Goal: Task Accomplishment & Management: Manage account settings

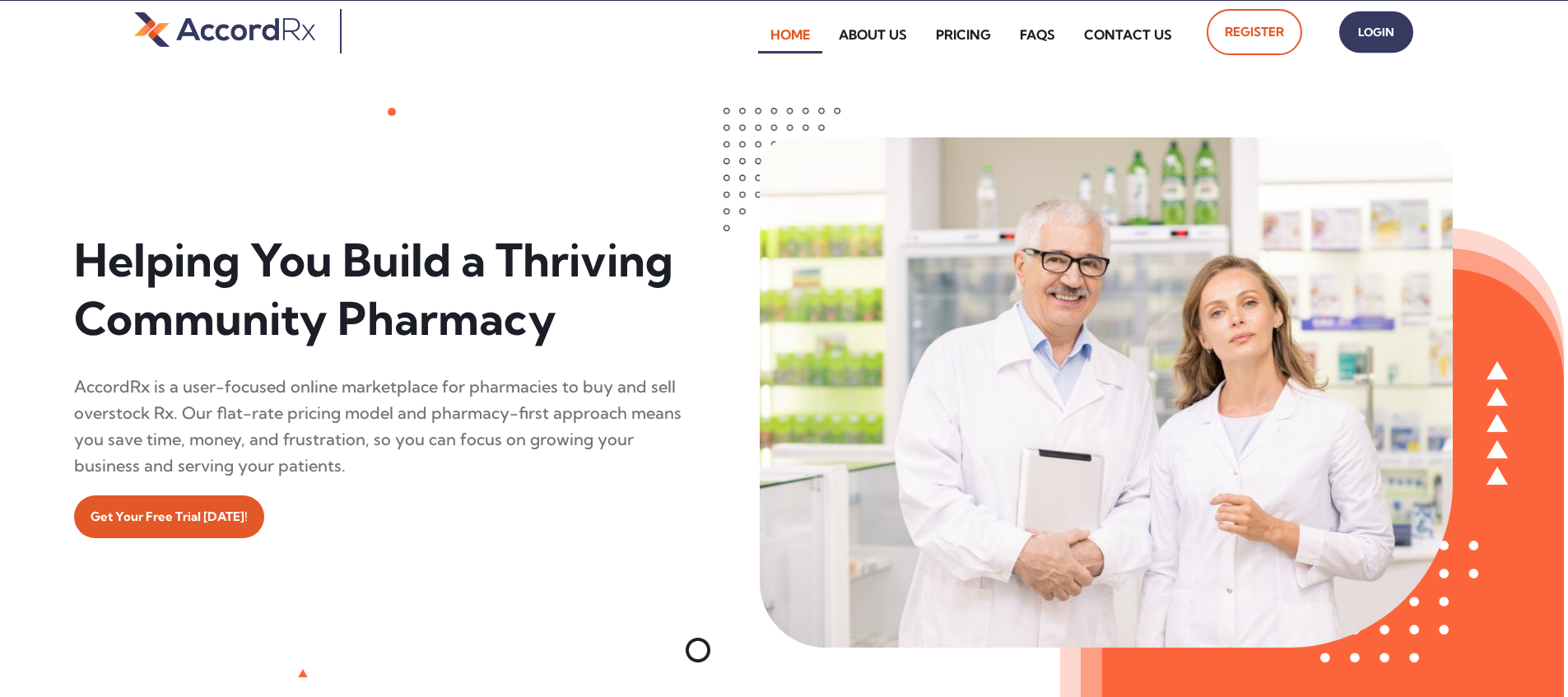
click at [752, 38] on span "Login" at bounding box center [1376, 32] width 41 height 24
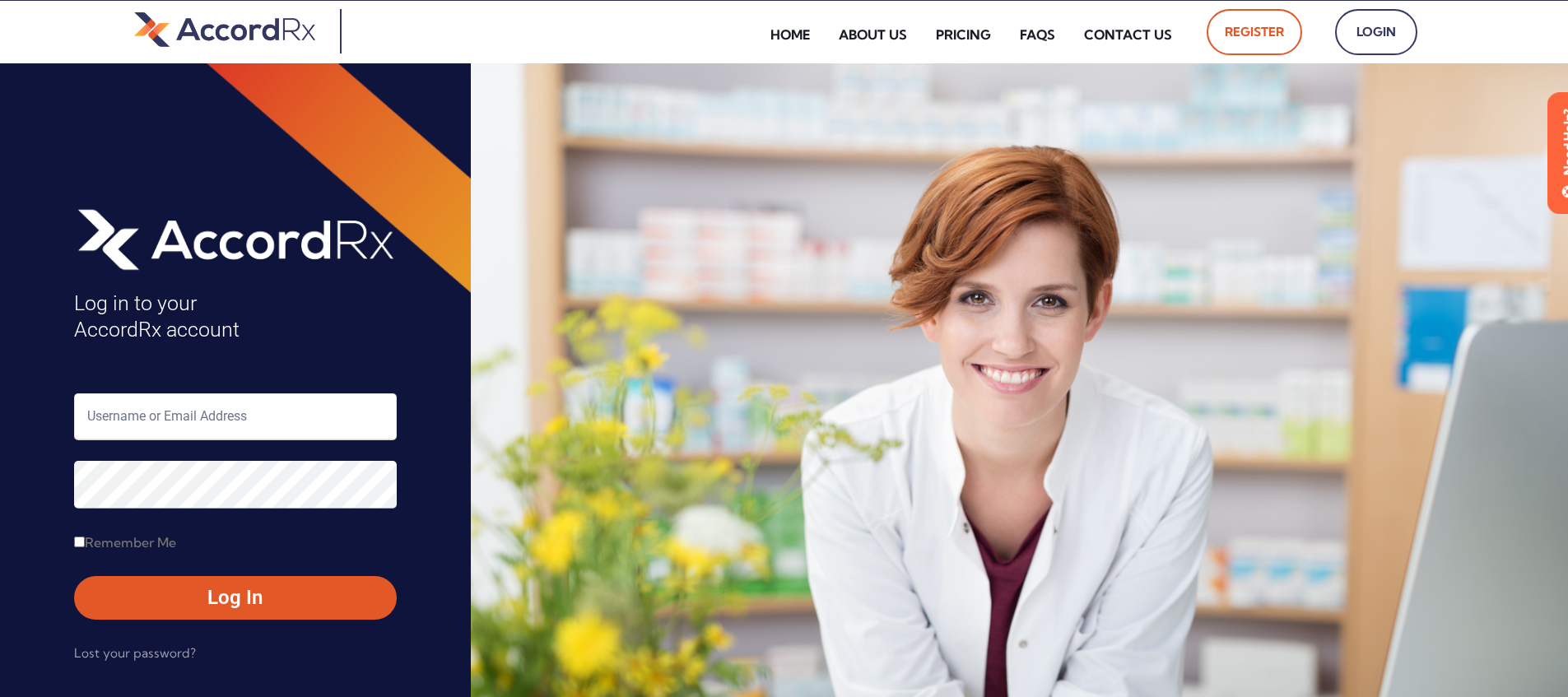
click at [141, 412] on input "text" at bounding box center [235, 417] width 323 height 47
type input "ARX-[PERSON_NAME]"
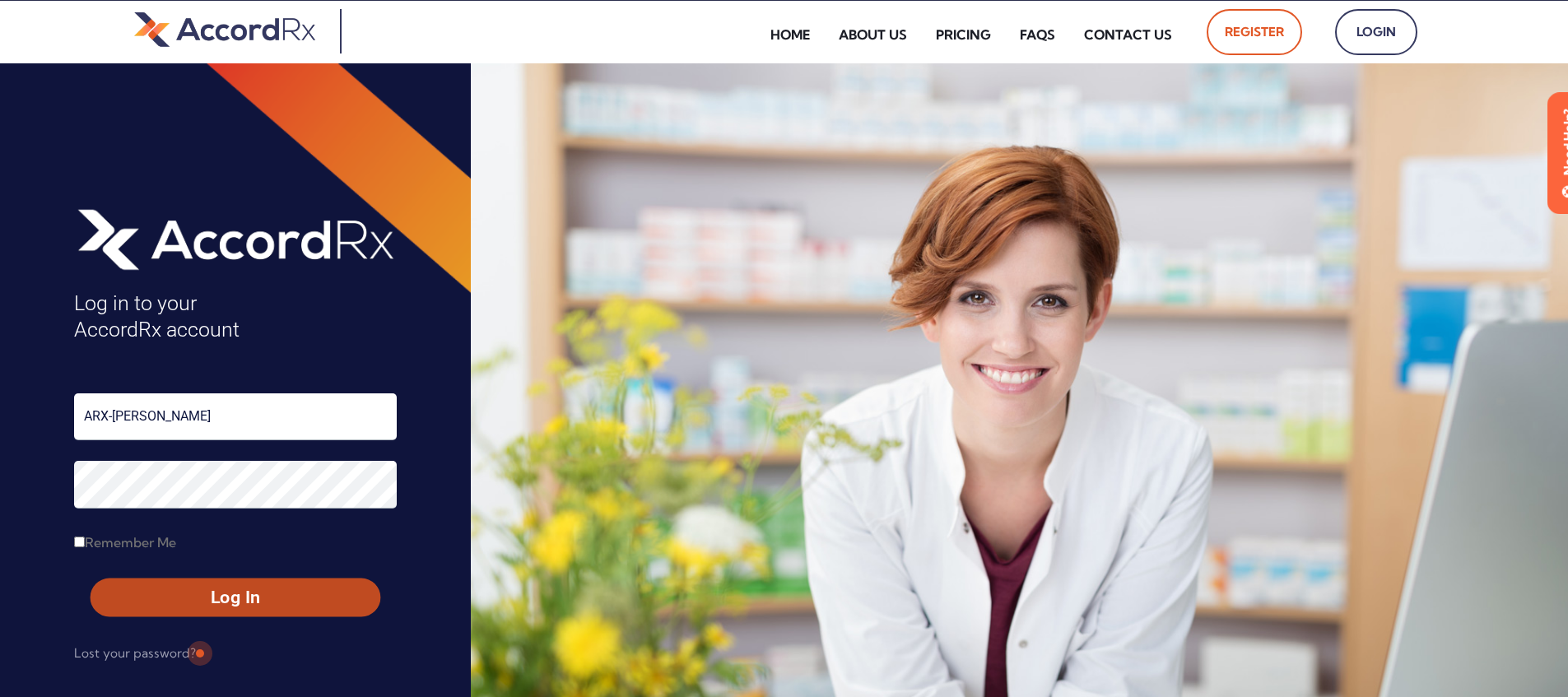
click at [198, 591] on span "Log In" at bounding box center [235, 598] width 260 height 24
